Goal: Task Accomplishment & Management: Manage account settings

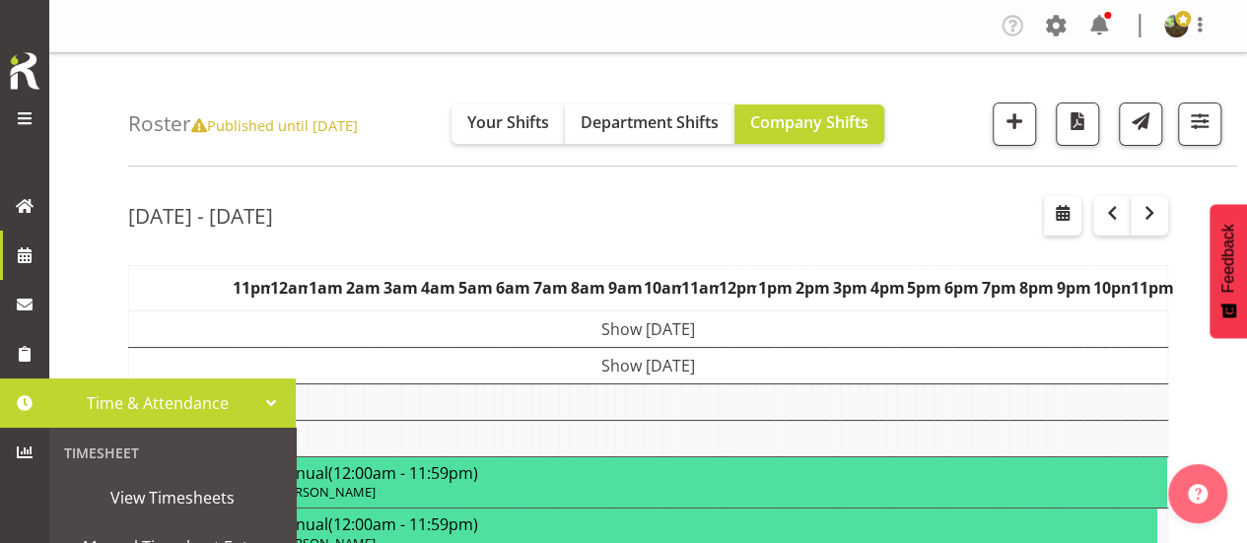
click at [219, 498] on span "View Timesheets" at bounding box center [172, 498] width 217 height 30
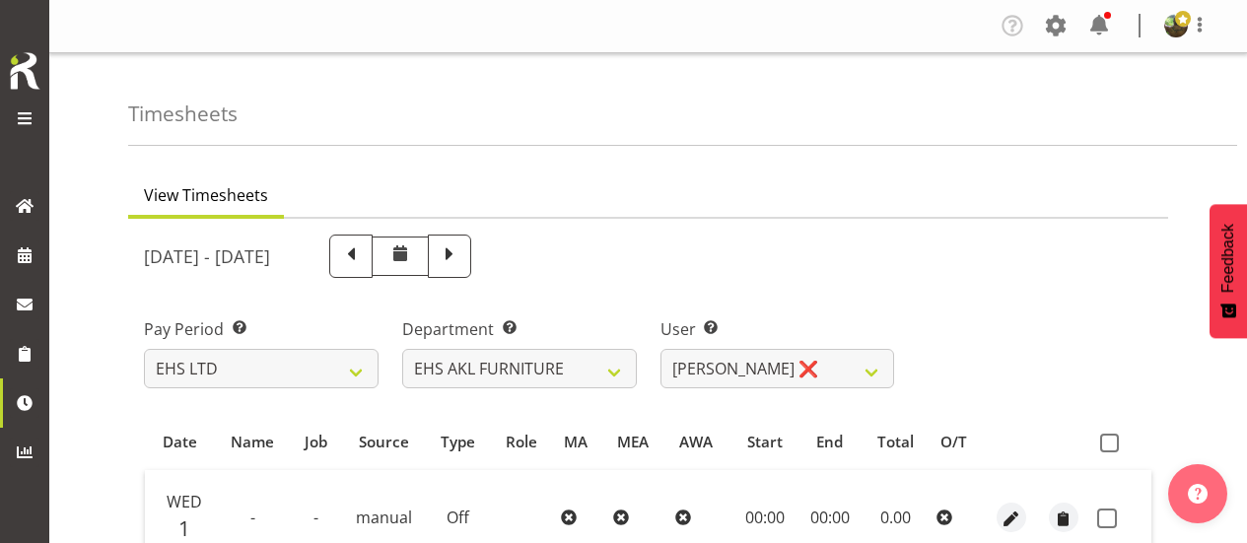
select select "7"
click at [1199, 26] on span at bounding box center [1200, 25] width 24 height 24
click at [951, 140] on div "Timesheets" at bounding box center [682, 99] width 1109 height 93
click at [1204, 27] on span at bounding box center [1200, 25] width 24 height 24
click at [934, 104] on div "Timesheets" at bounding box center [682, 99] width 1109 height 93
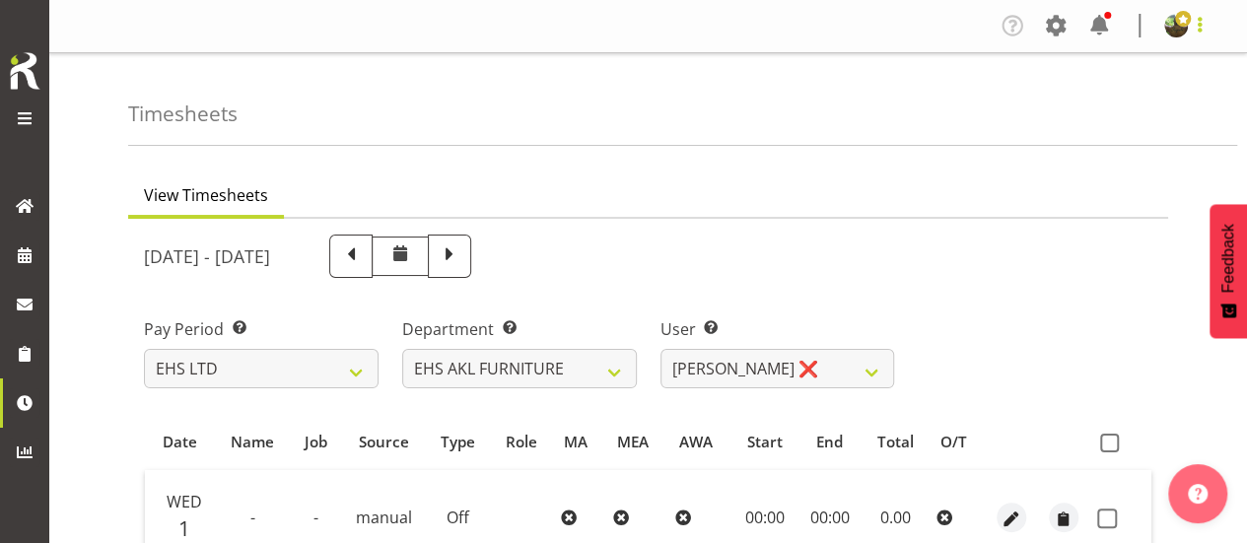
click at [1205, 30] on span at bounding box center [1200, 25] width 24 height 24
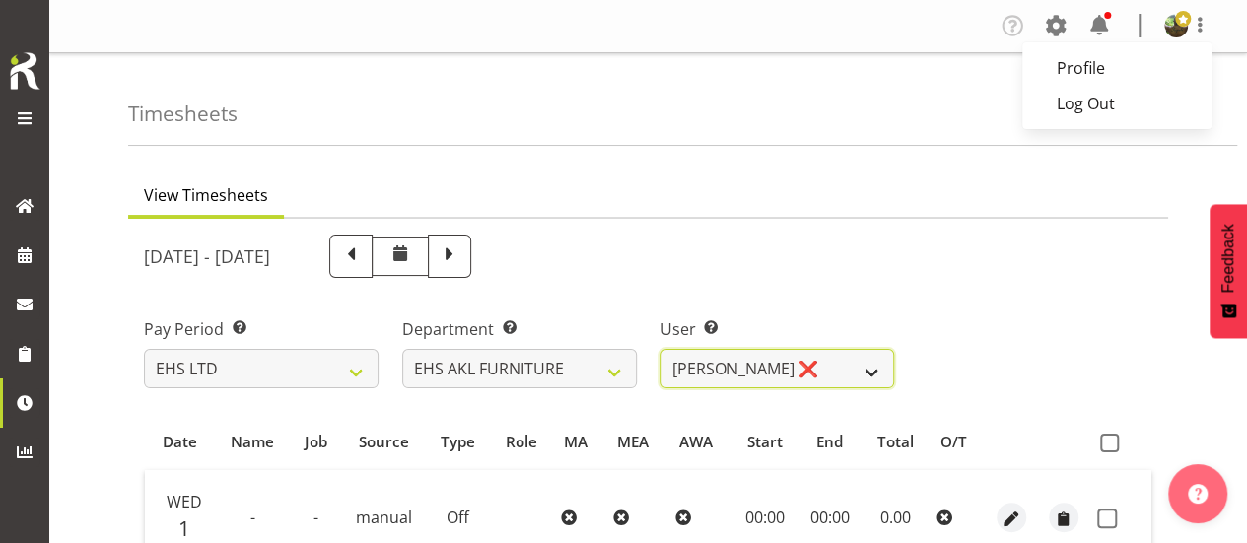
click at [871, 372] on select "Daniel Tini ❌ Filipo Iupeli ❌ Harley Wongpayuk ❌ Malae Toleafoa ❌ Manase Ward ❌…" at bounding box center [777, 368] width 235 height 39
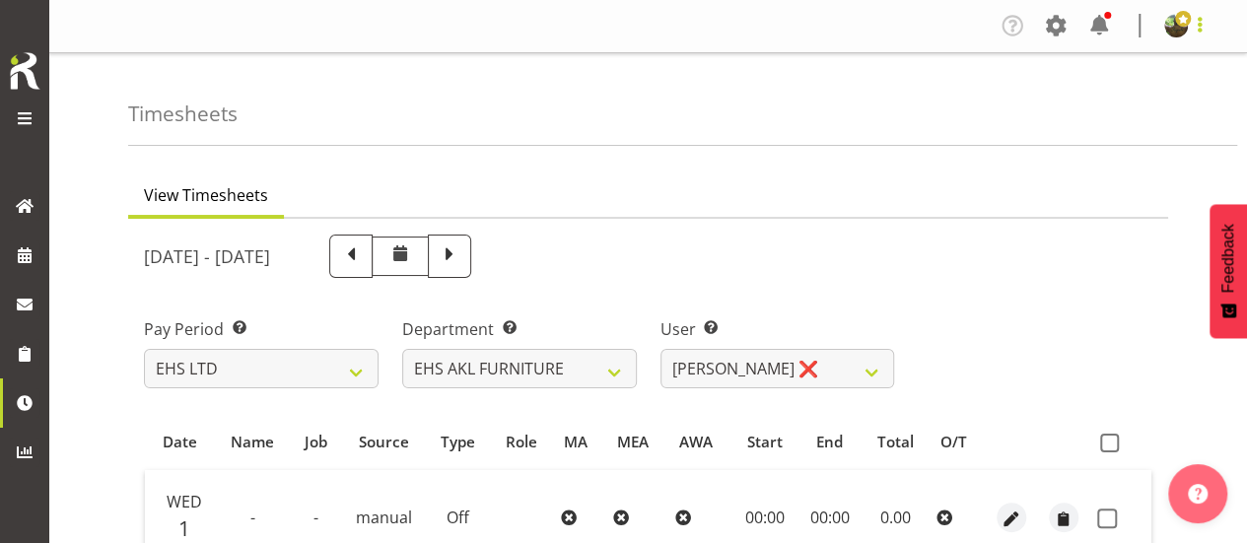
click at [1198, 24] on span at bounding box center [1200, 25] width 24 height 24
click at [1098, 102] on link "Log Out" at bounding box center [1116, 103] width 189 height 35
